Goal: Communication & Community: Participate in discussion

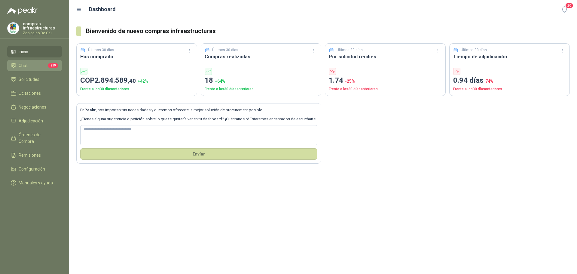
click at [37, 63] on li "Chat 219" at bounding box center [34, 65] width 47 height 7
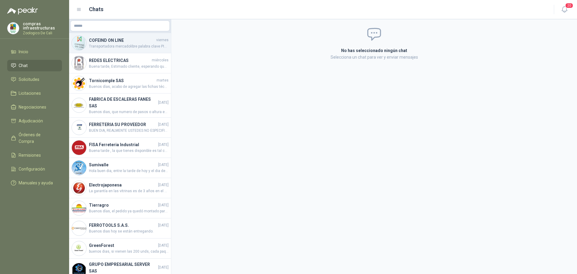
click at [137, 42] on h4 "COFEIND ON LINE" at bounding box center [122, 40] width 66 height 7
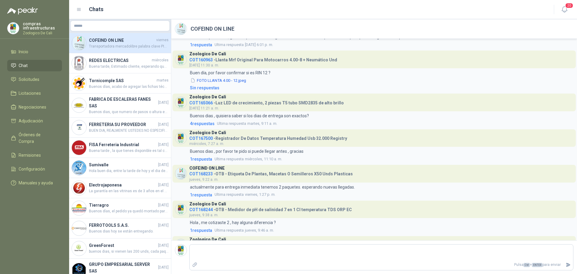
scroll to position [1081, 0]
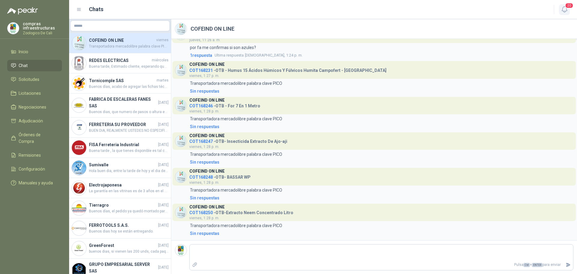
click at [569, 8] on span "20" at bounding box center [569, 6] width 8 height 6
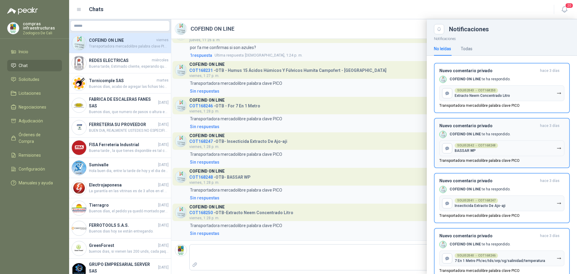
click at [528, 150] on button "SOL052042 → COT168248 BASSAR WP" at bounding box center [501, 148] width 125 height 16
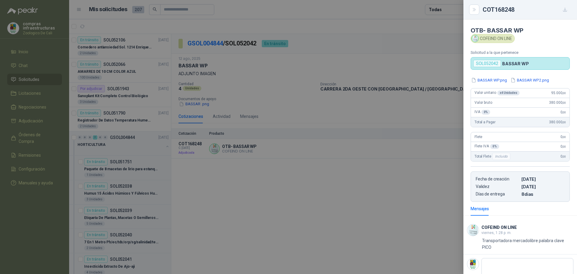
scroll to position [14, 0]
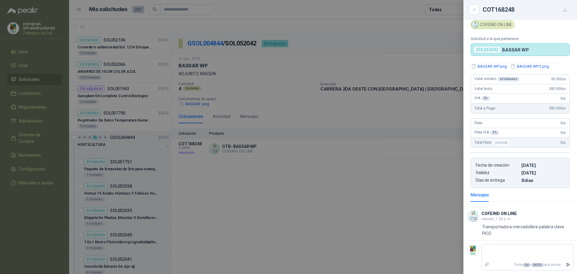
click at [379, 209] on div at bounding box center [288, 137] width 577 height 274
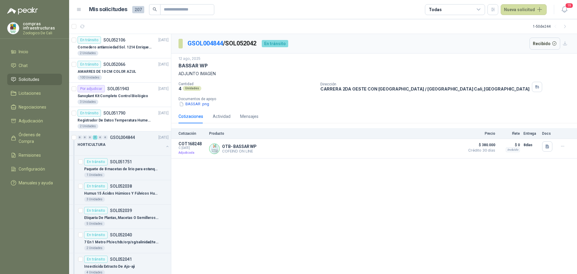
click at [46, 82] on li "Solicitudes" at bounding box center [34, 79] width 47 height 7
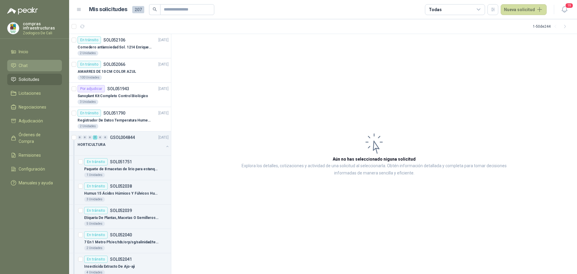
click at [28, 66] on li "Chat" at bounding box center [34, 65] width 47 height 7
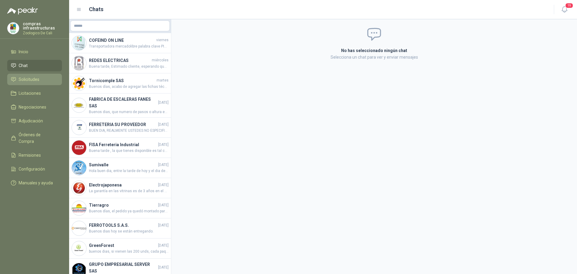
click at [29, 80] on span "Solicitudes" at bounding box center [29, 79] width 21 height 7
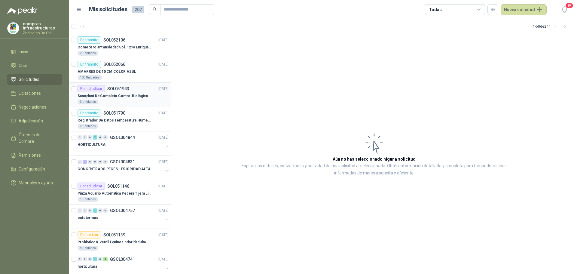
click at [143, 92] on div "Por adjudicar SOL051943 [DATE]" at bounding box center [123, 88] width 91 height 7
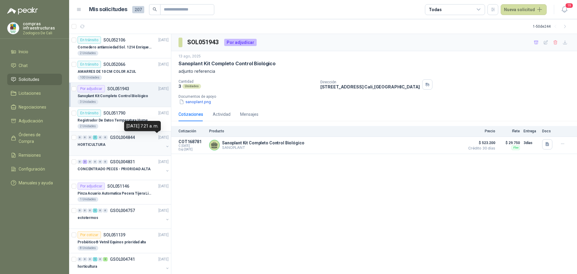
click at [142, 145] on div "HORTICULTURA" at bounding box center [121, 144] width 86 height 7
